Goal: Complete application form

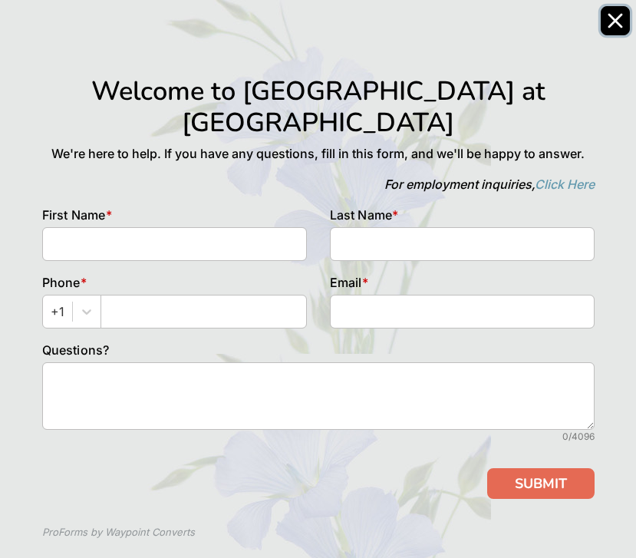
click at [612, 27] on icon "Close" at bounding box center [615, 20] width 15 height 15
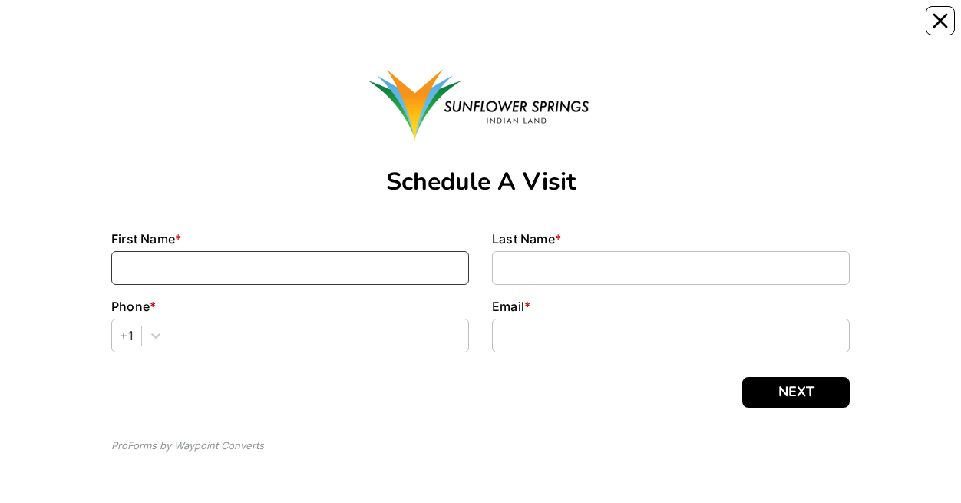
click at [258, 274] on input at bounding box center [290, 268] width 358 height 34
type input "[PERSON_NAME]"
type input "[EMAIL_ADDRESS][DOMAIN_NAME]"
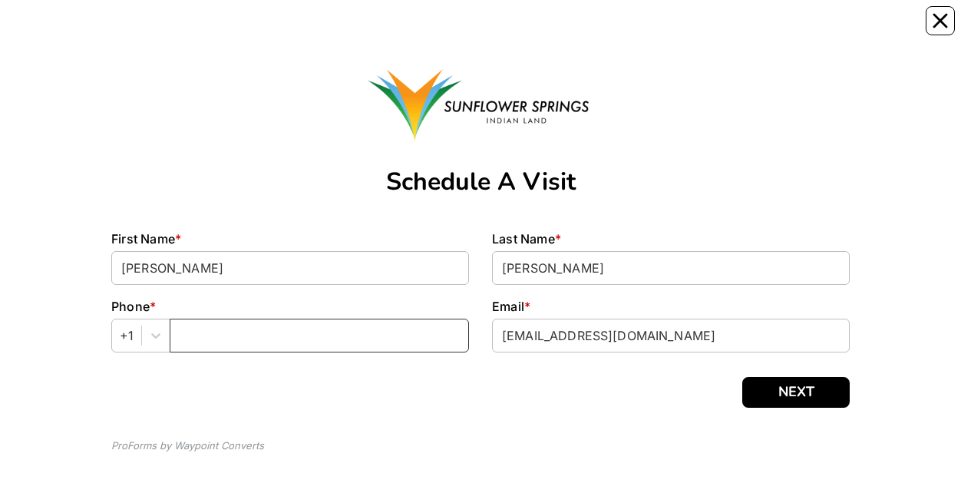
click at [265, 335] on input "text" at bounding box center [319, 336] width 299 height 34
type input "8033204303"
click at [798, 408] on div "Schedule A Visit First Name * [PERSON_NAME] Last Name * [PERSON_NAME] Phone * […" at bounding box center [480, 252] width 739 height 474
click at [808, 393] on button "NEXT" at bounding box center [795, 392] width 107 height 31
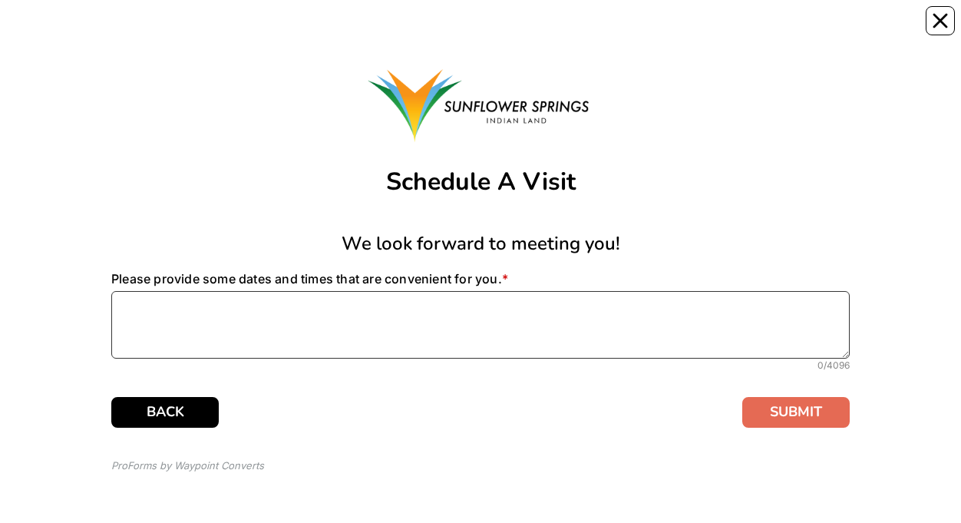
click at [383, 318] on textarea at bounding box center [480, 325] width 739 height 68
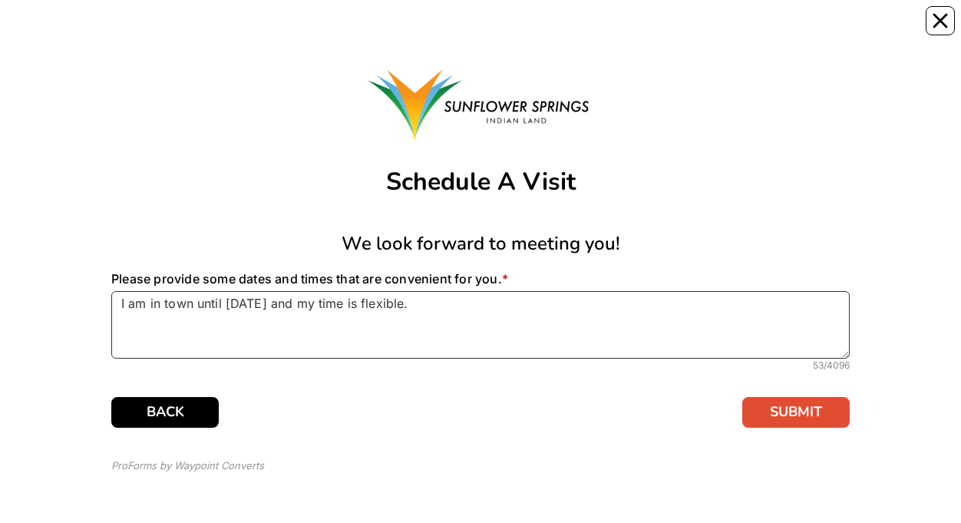
type textarea "I am in town until [DATE] and my time is flexible."
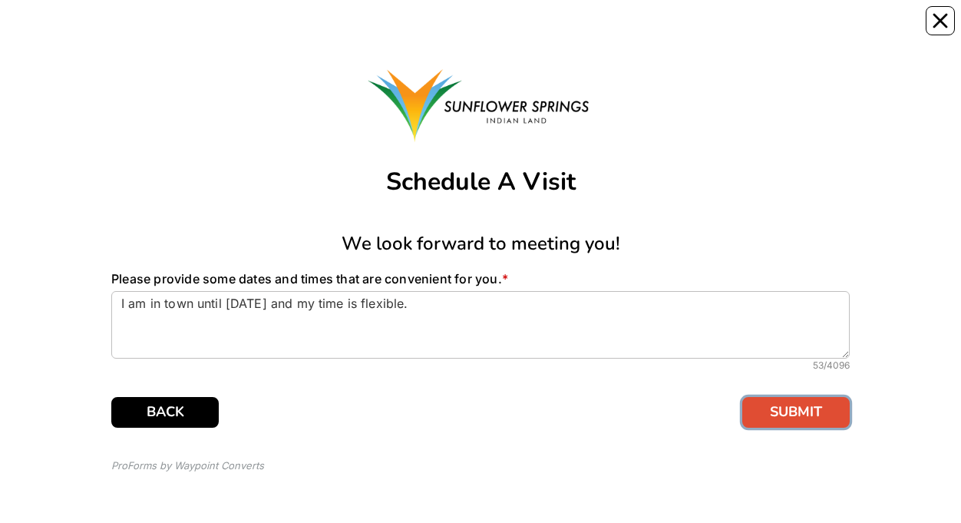
click at [794, 409] on button "SUBMIT" at bounding box center [795, 412] width 107 height 31
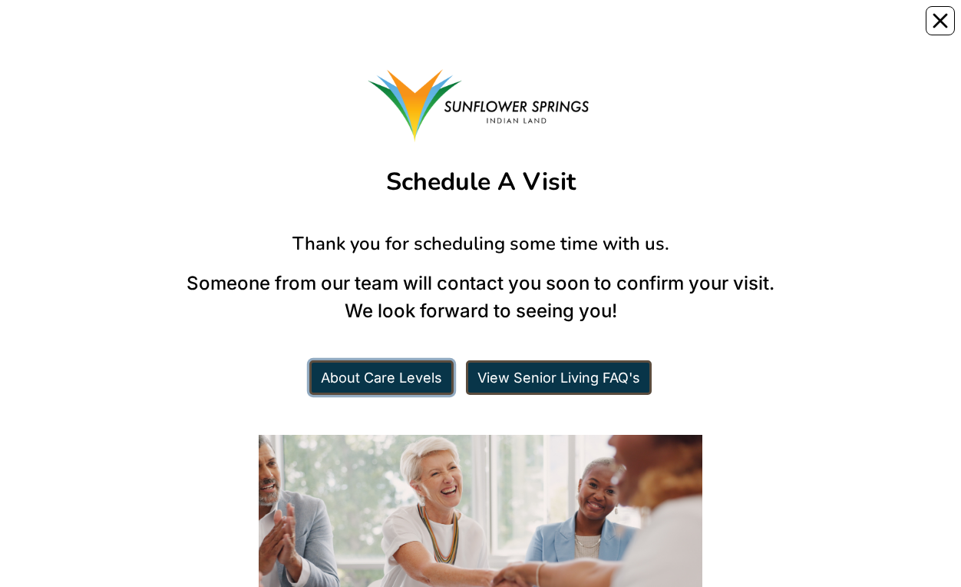
click at [347, 375] on link "About Care Levels" at bounding box center [381, 377] width 144 height 35
